Goal: Information Seeking & Learning: Learn about a topic

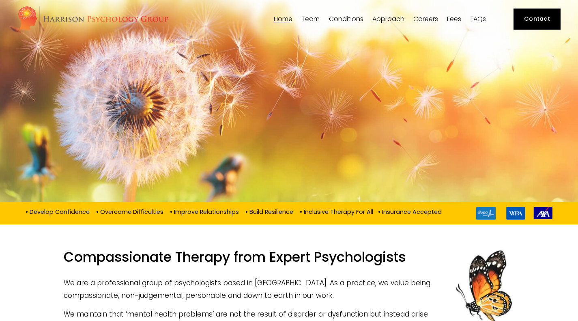
click at [0, 0] on span "[PERSON_NAME]" at bounding box center [0, 0] width 0 height 0
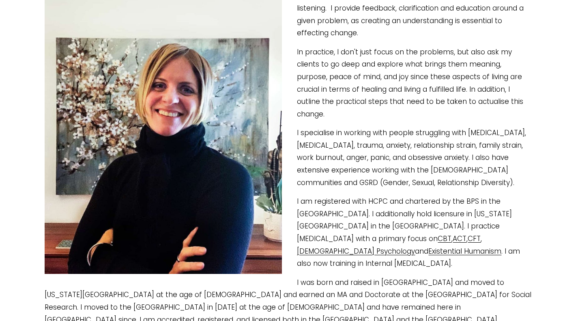
scroll to position [197, 0]
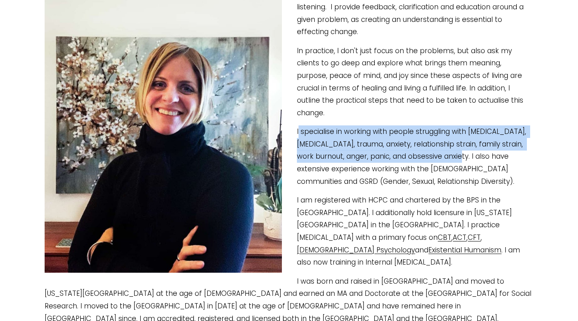
drag, startPoint x: 298, startPoint y: 119, endPoint x: 451, endPoint y: 143, distance: 154.4
click at [451, 143] on p "I specialise in working with people struggling with [MEDICAL_DATA], [MEDICAL_DA…" at bounding box center [289, 156] width 489 height 62
copy p "specialise in working with people struggling with [MEDICAL_DATA], [MEDICAL_DATA…"
